Goal: Information Seeking & Learning: Learn about a topic

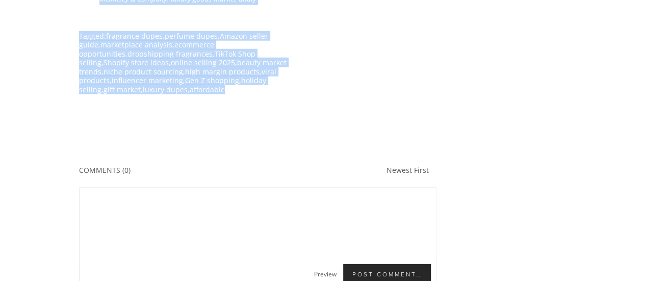
scroll to position [5221, 0]
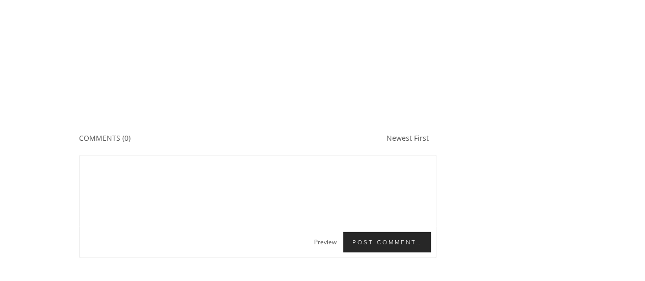
drag, startPoint x: 76, startPoint y: 123, endPoint x: 313, endPoint y: 182, distance: 244.7
copy article "The Scent of Opportunity: Analyzing the US Dupe Fragrance Market for Online Sel…"
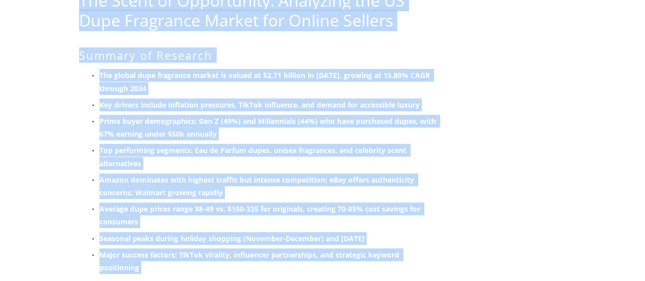
scroll to position [153, 0]
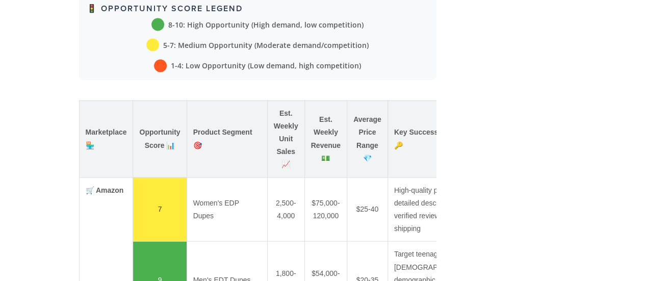
scroll to position [1122, 0]
